Goal: Find specific page/section

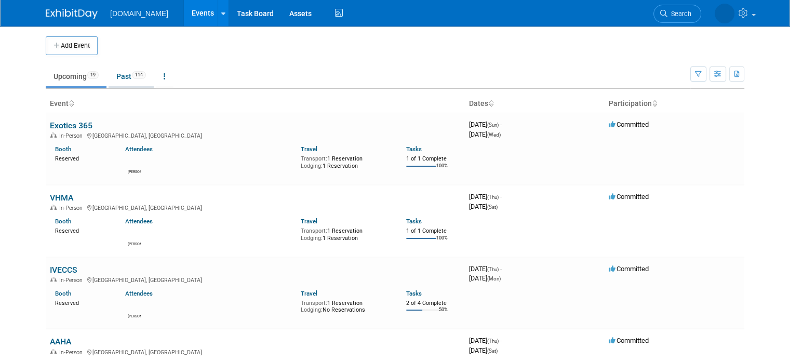
click at [109, 83] on link "Past 114" at bounding box center [131, 76] width 45 height 20
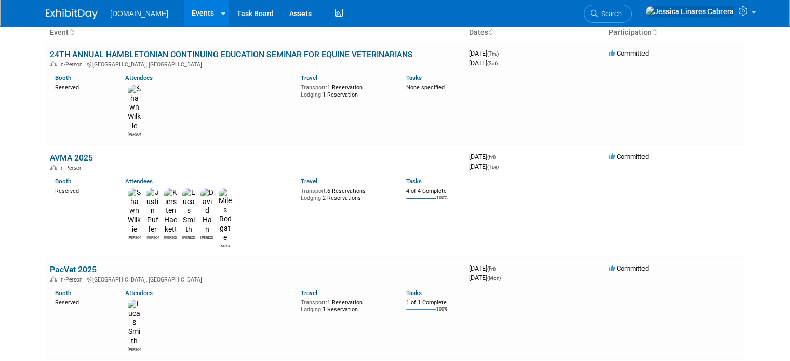
scroll to position [91, 0]
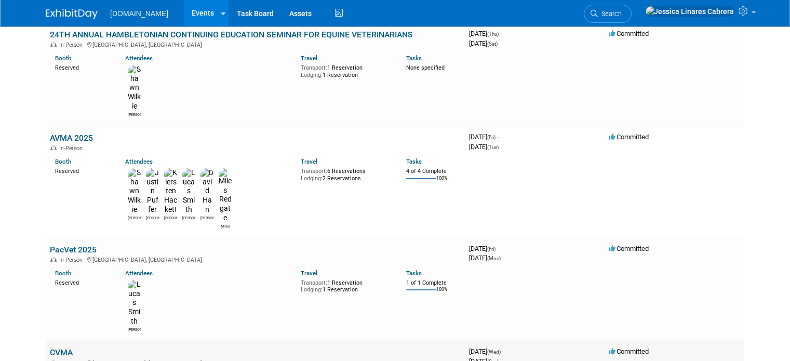
click at [54, 347] on link "CVMA" at bounding box center [61, 352] width 23 height 10
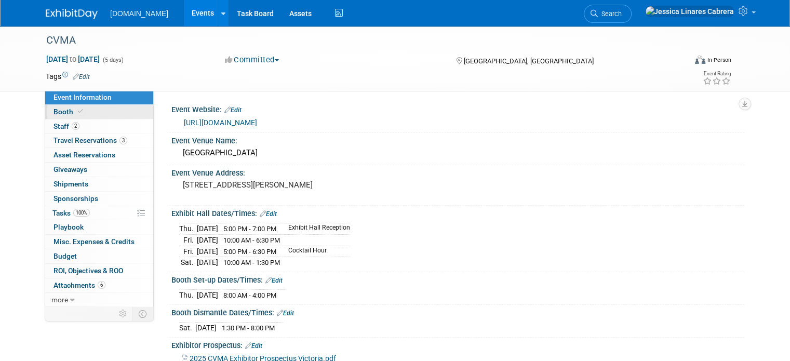
click at [102, 116] on link "Booth" at bounding box center [99, 112] width 108 height 14
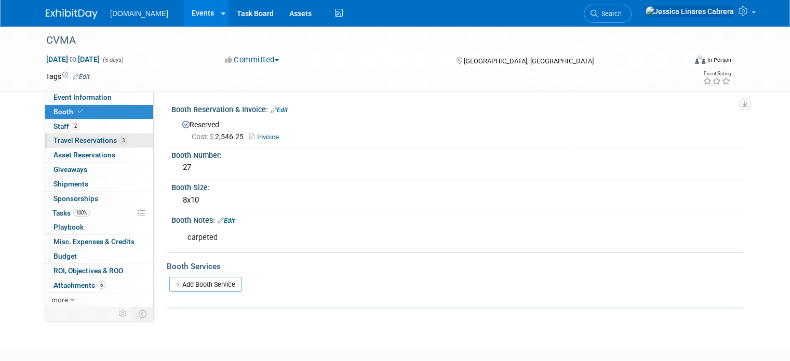
click at [71, 141] on span "Travel Reservations 3" at bounding box center [90, 140] width 74 height 8
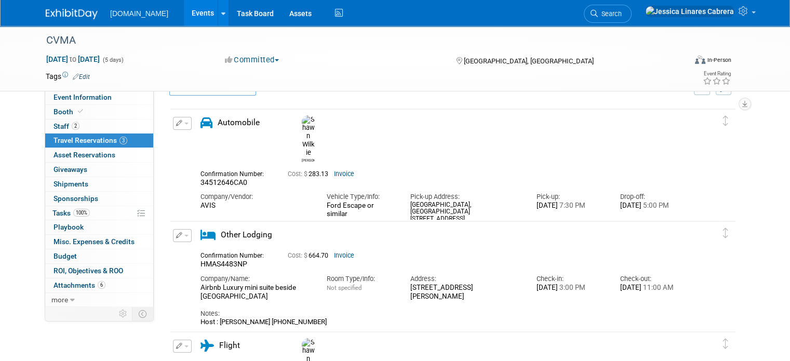
scroll to position [35, 0]
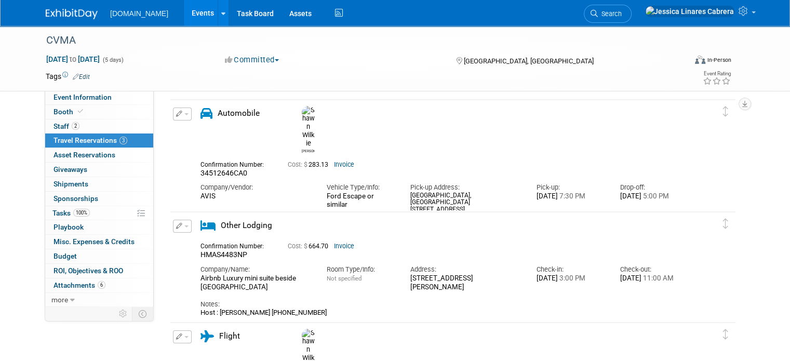
click at [338, 161] on link "Invoice" at bounding box center [344, 164] width 20 height 7
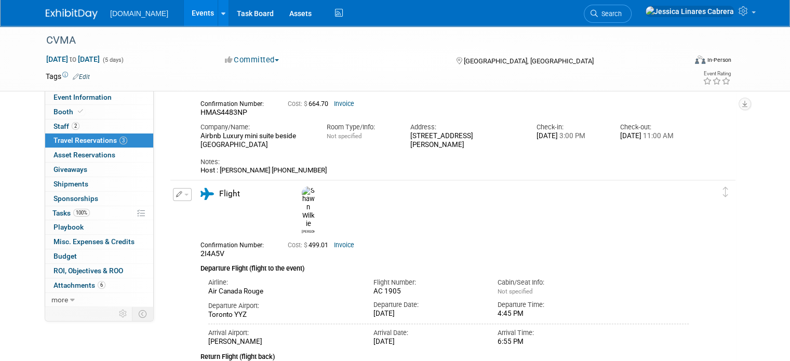
scroll to position [180, 0]
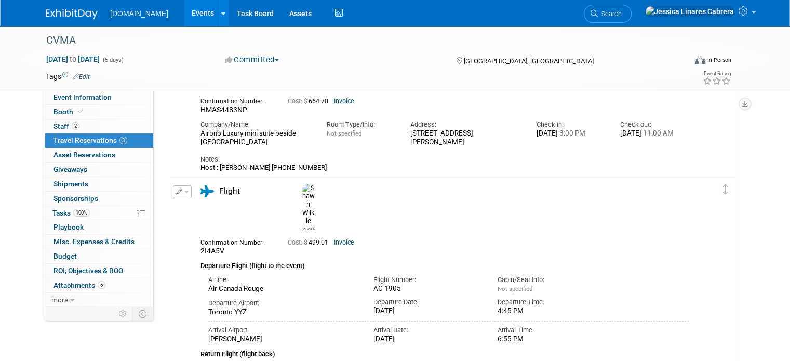
click at [334, 239] on link "Invoice" at bounding box center [344, 242] width 20 height 7
